Goal: Task Accomplishment & Management: Manage account settings

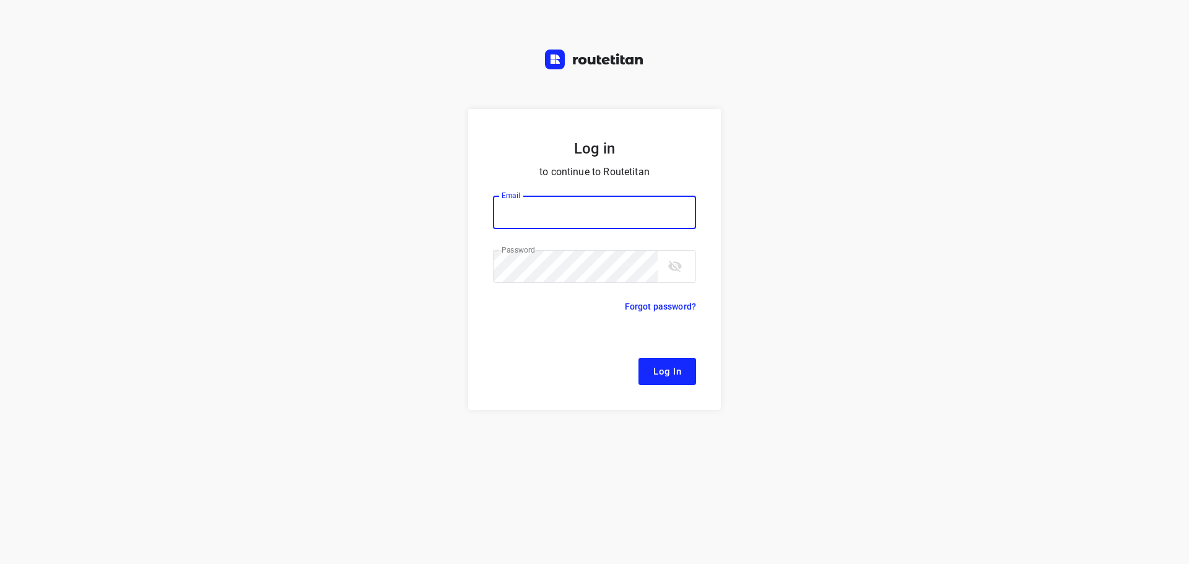
type input "[EMAIL_ADDRESS][DOMAIN_NAME]"
click at [655, 378] on span "Log In" at bounding box center [668, 372] width 28 height 16
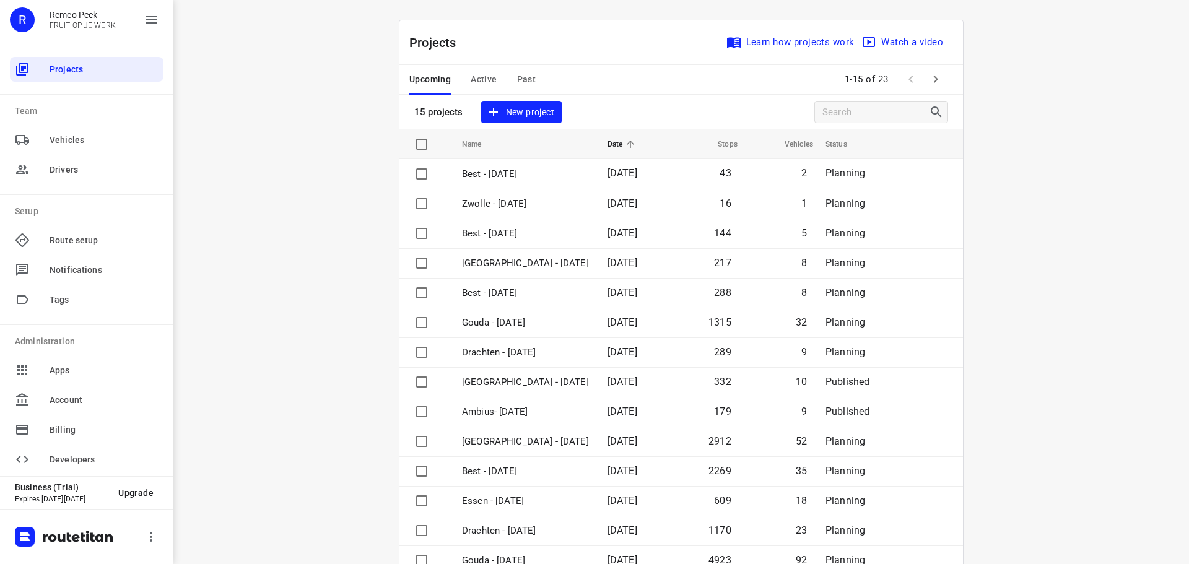
click at [472, 84] on span "Active" at bounding box center [484, 79] width 26 height 15
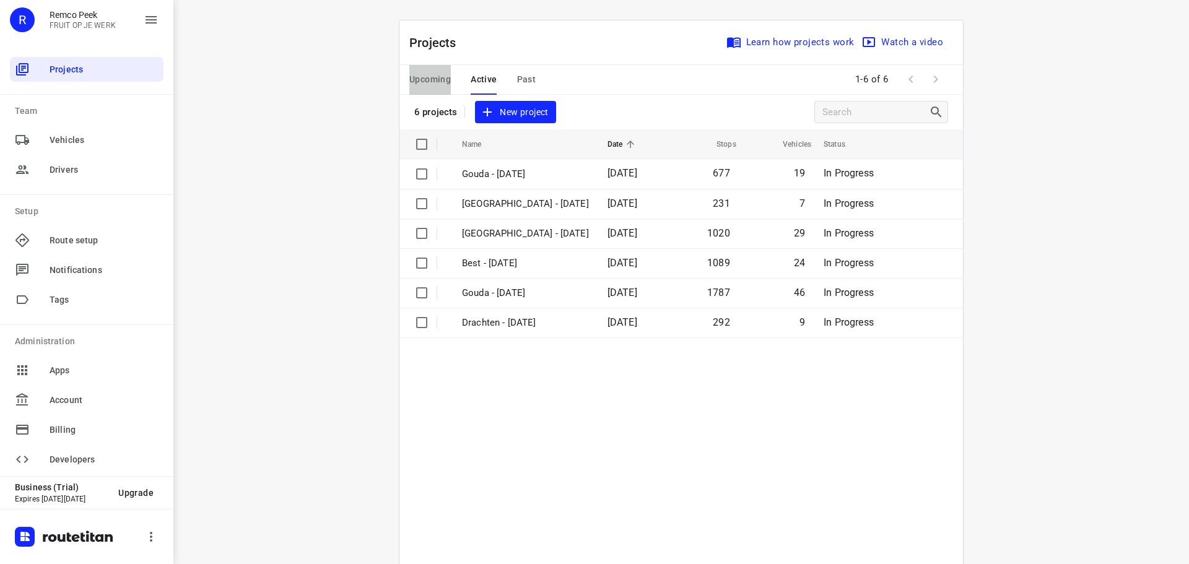
click at [441, 79] on span "Upcoming" at bounding box center [430, 79] width 42 height 15
